Goal: Information Seeking & Learning: Learn about a topic

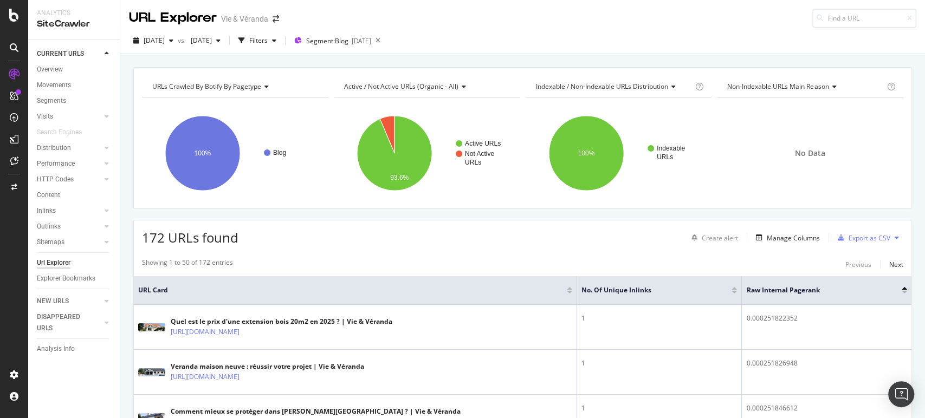
click at [607, 14] on div "URL Explorer Vie & Véranda" at bounding box center [522, 14] width 805 height 28
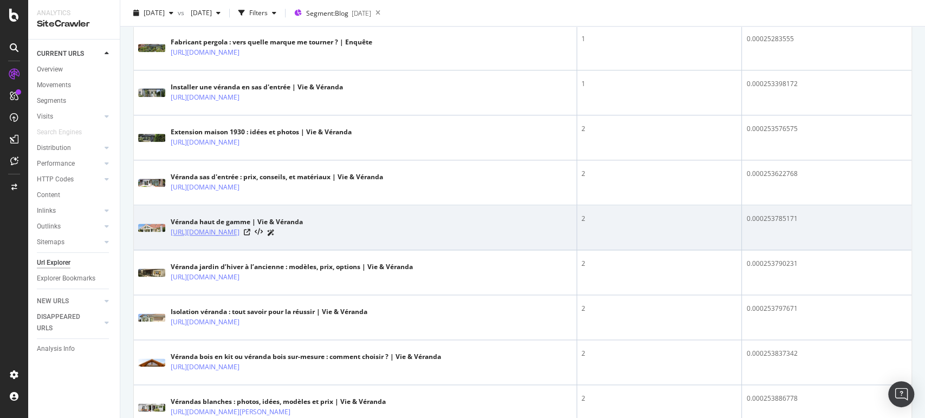
scroll to position [782, 0]
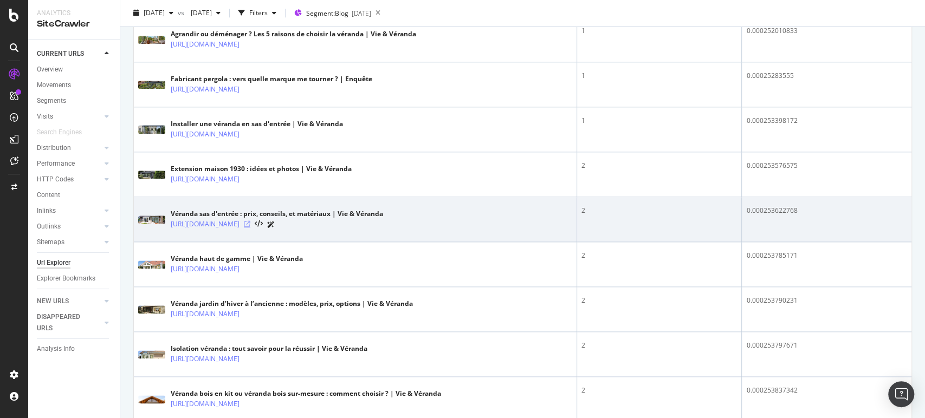
click at [250, 224] on icon at bounding box center [247, 224] width 7 height 7
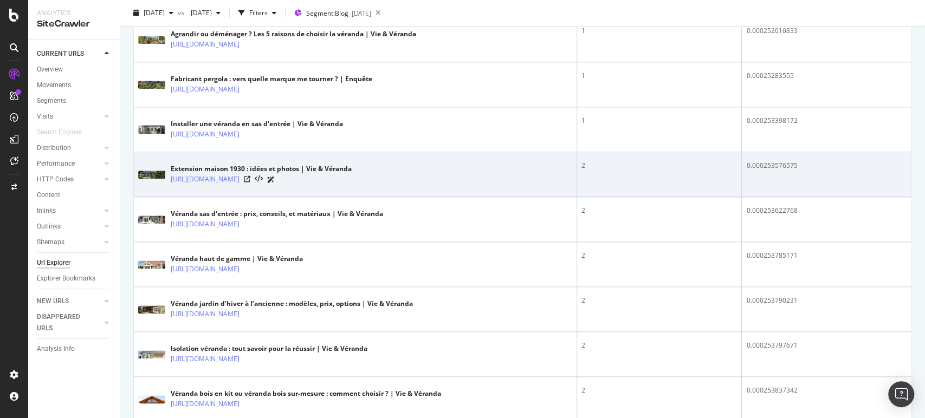
click at [352, 176] on div "[URL][DOMAIN_NAME]" at bounding box center [261, 179] width 181 height 11
click at [250, 178] on icon at bounding box center [247, 179] width 7 height 7
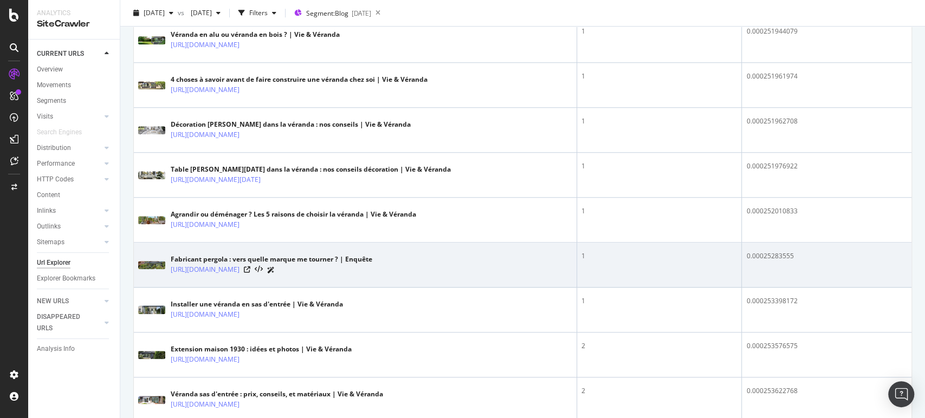
scroll to position [662, 0]
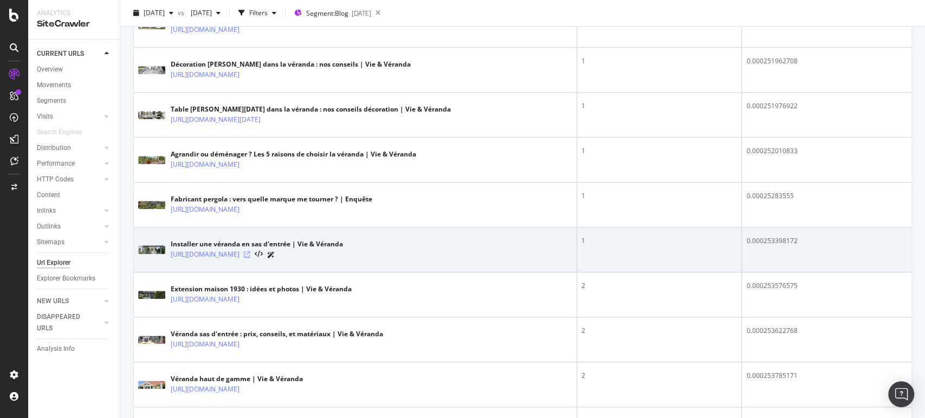
click at [275, 257] on div at bounding box center [259, 254] width 31 height 11
click at [250, 256] on icon at bounding box center [247, 254] width 7 height 7
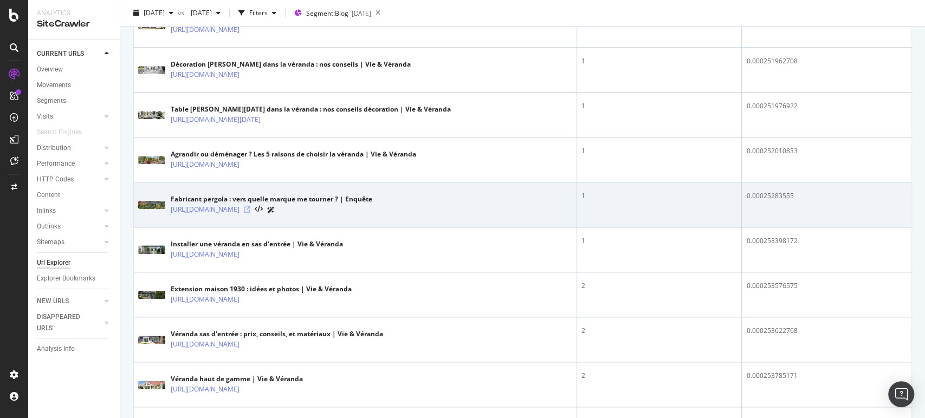
click at [250, 210] on icon at bounding box center [247, 209] width 7 height 7
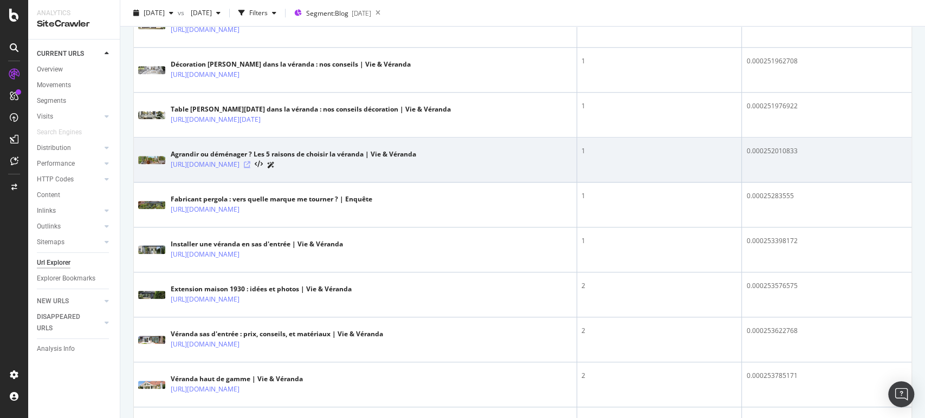
click at [250, 161] on icon at bounding box center [247, 164] width 7 height 7
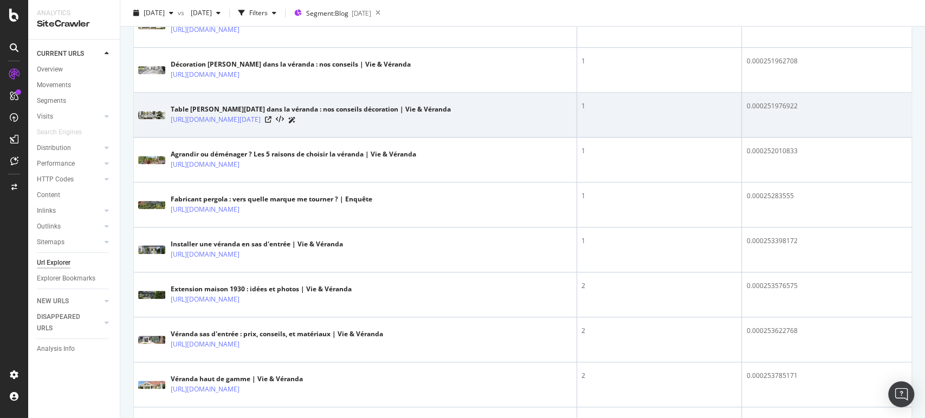
click at [296, 122] on div at bounding box center [280, 119] width 31 height 11
click at [271, 121] on icon at bounding box center [268, 119] width 7 height 7
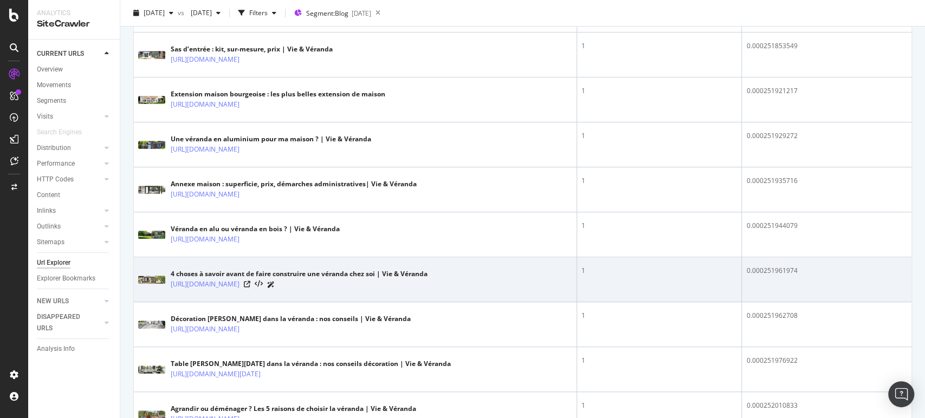
scroll to position [421, 0]
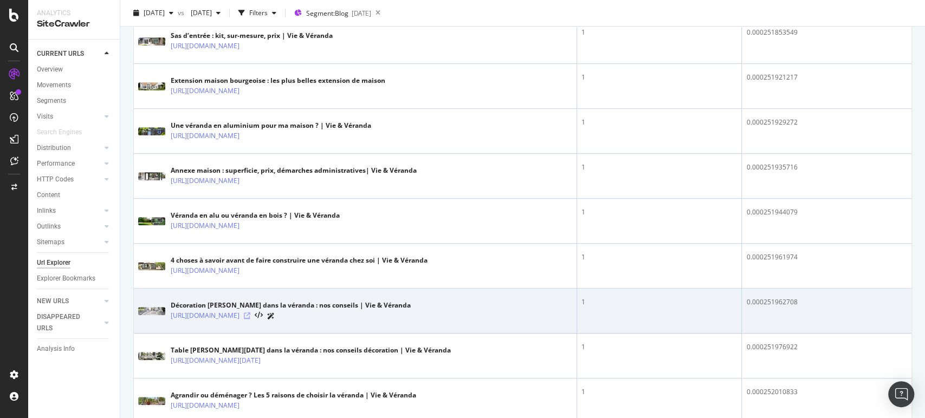
click at [250, 315] on icon at bounding box center [247, 316] width 7 height 7
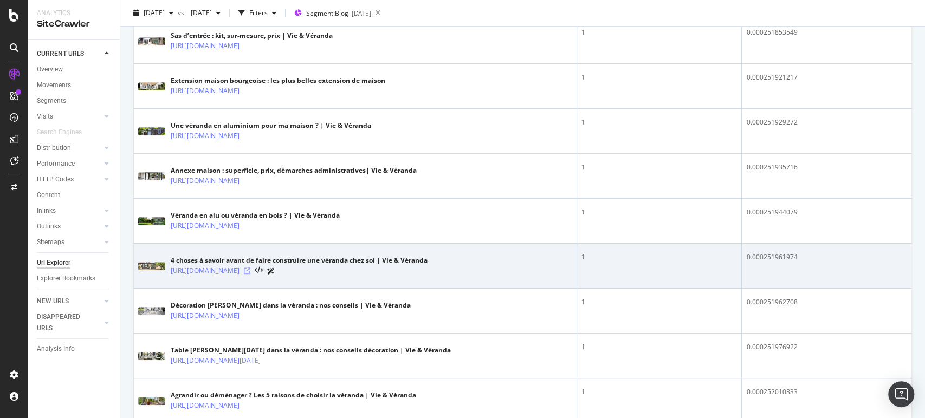
click at [250, 270] on icon at bounding box center [247, 271] width 7 height 7
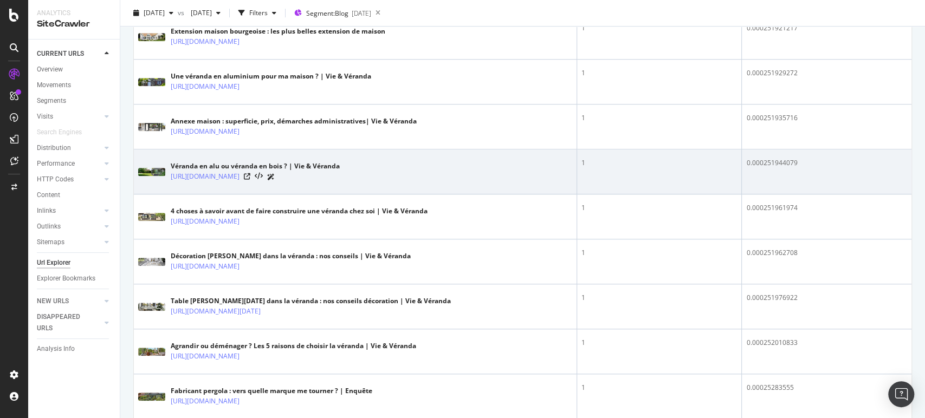
scroll to position [481, 0]
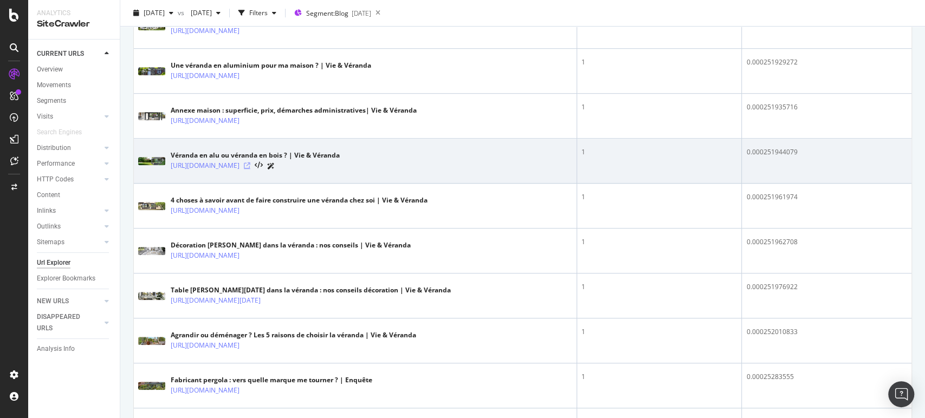
click at [250, 166] on icon at bounding box center [247, 166] width 7 height 7
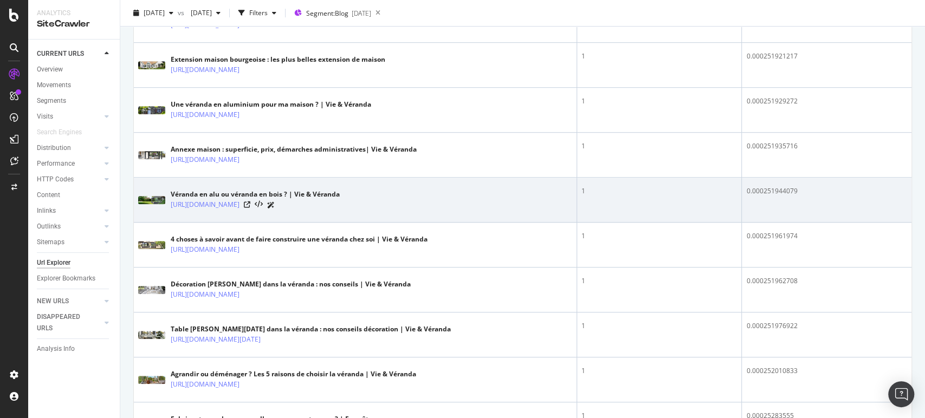
scroll to position [421, 0]
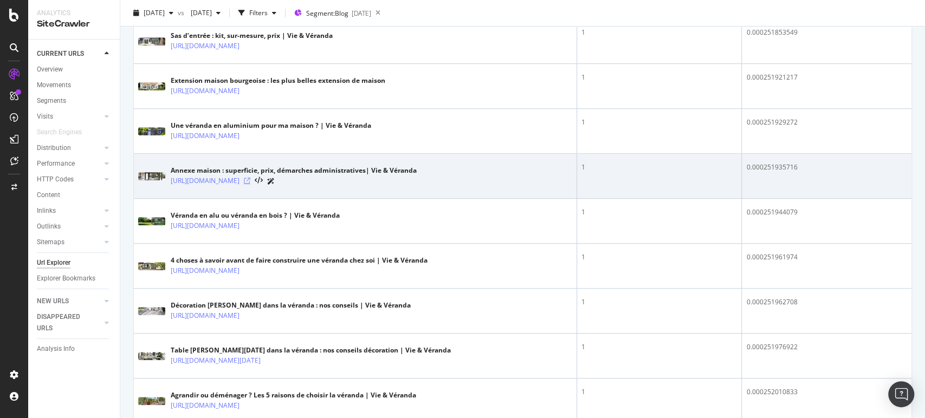
click at [250, 181] on icon at bounding box center [247, 181] width 7 height 7
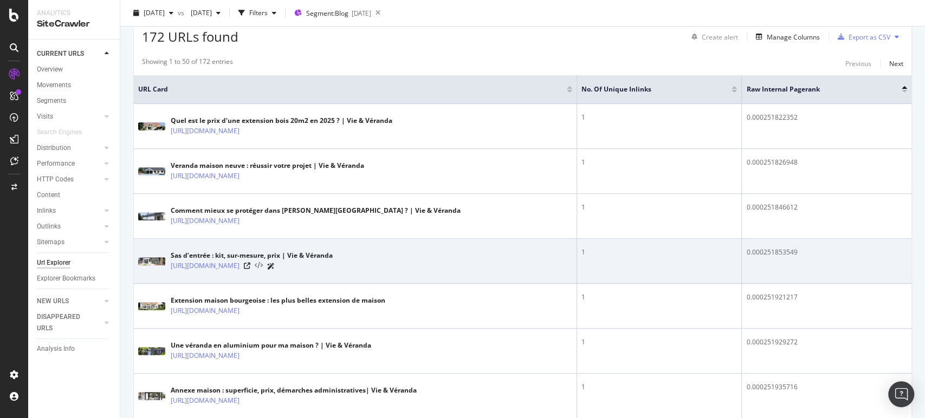
scroll to position [180, 0]
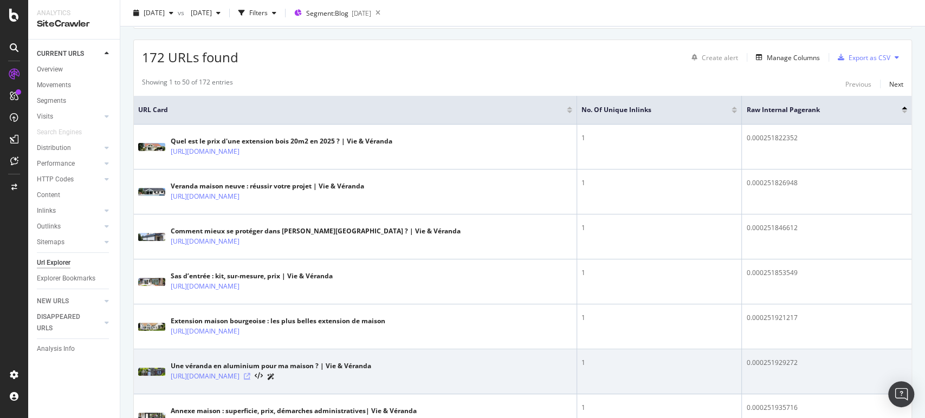
click at [250, 378] on icon at bounding box center [247, 376] width 7 height 7
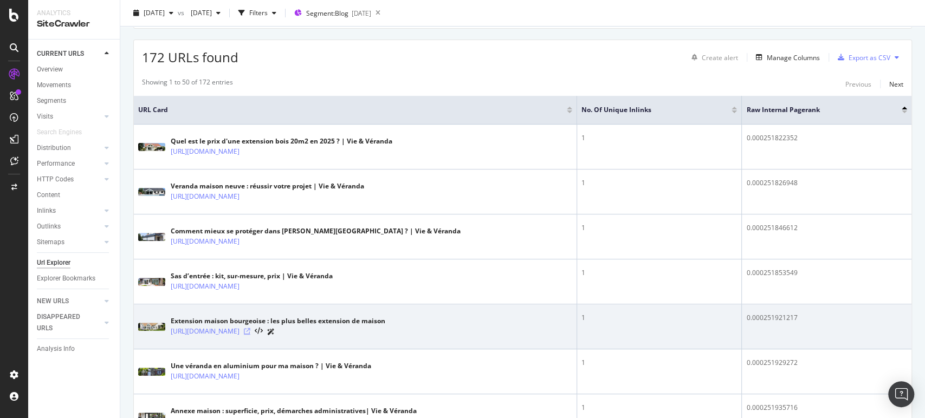
click at [250, 328] on icon at bounding box center [247, 331] width 7 height 7
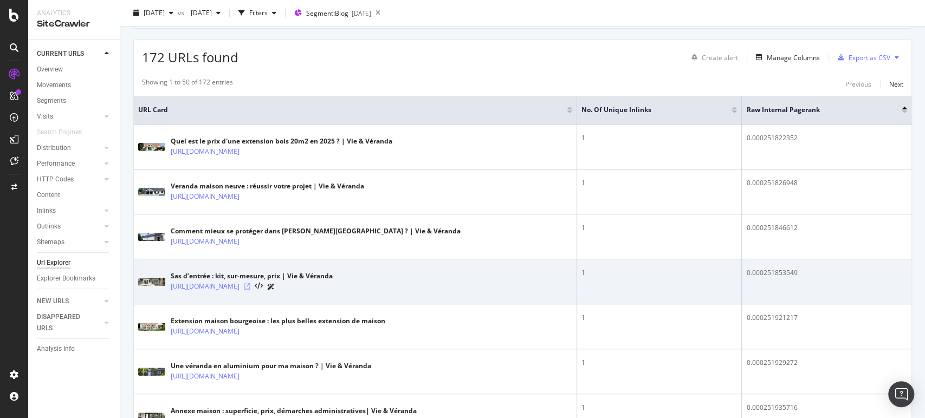
click at [250, 286] on icon at bounding box center [247, 286] width 7 height 7
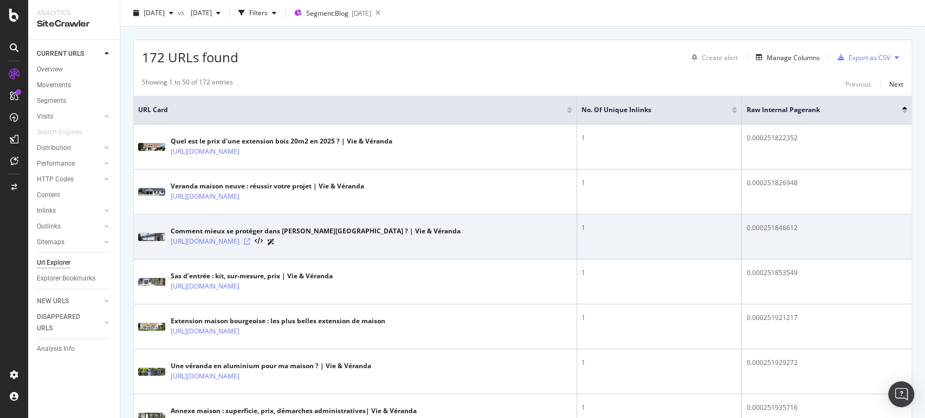
click at [250, 243] on icon at bounding box center [247, 241] width 7 height 7
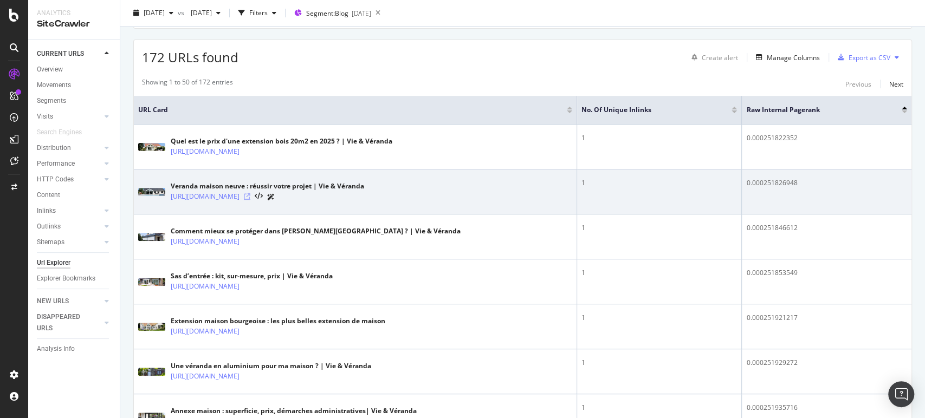
click at [250, 196] on icon at bounding box center [247, 196] width 7 height 7
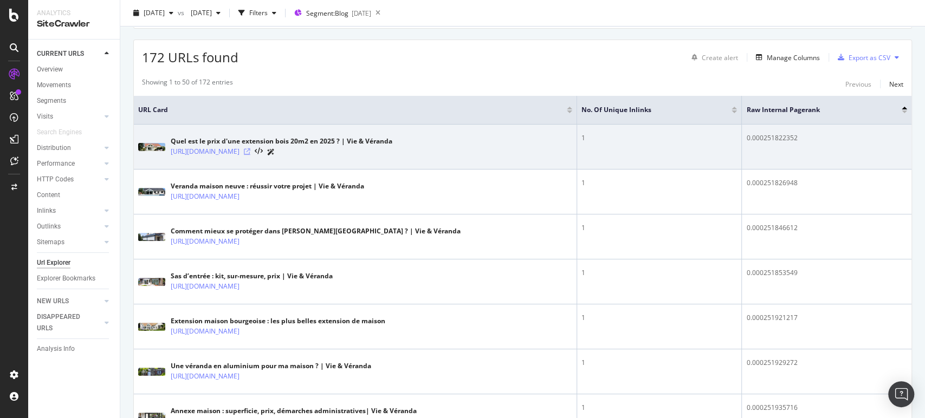
click at [250, 153] on icon at bounding box center [247, 151] width 7 height 7
